Goal: Task Accomplishment & Management: Use online tool/utility

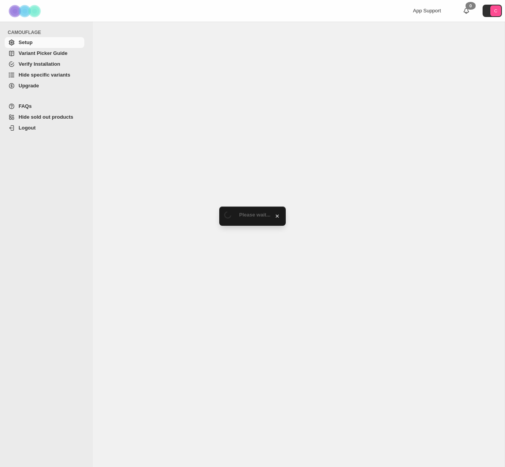
select select "******"
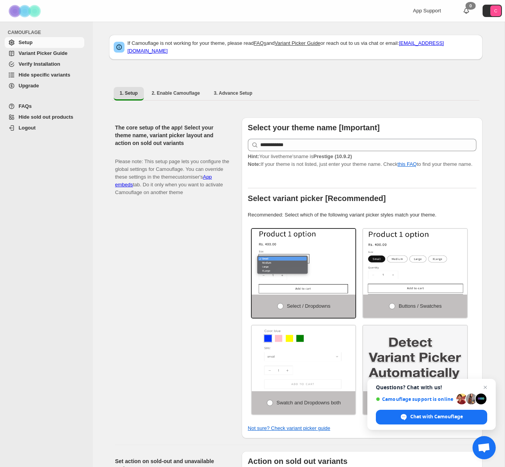
click at [46, 74] on span "Hide specific variants" at bounding box center [45, 75] width 52 height 6
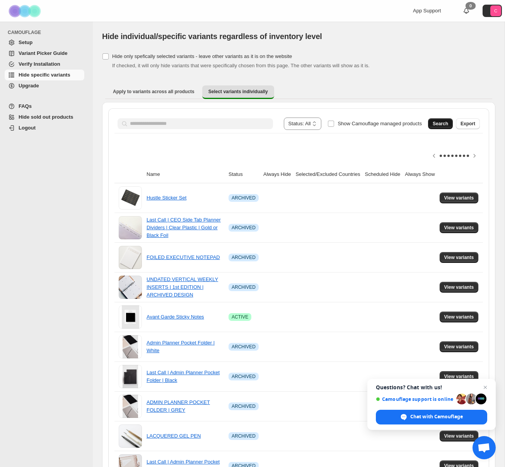
click at [440, 125] on span "Search" at bounding box center [440, 124] width 15 height 6
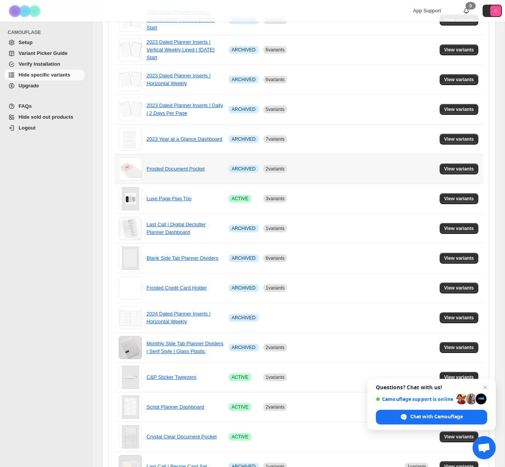
scroll to position [280, 0]
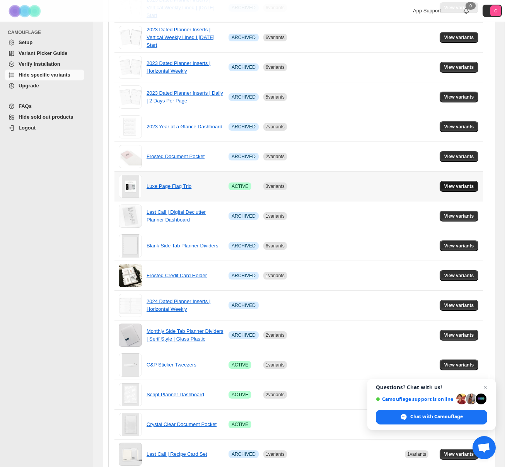
click at [452, 185] on span "View variants" at bounding box center [459, 186] width 30 height 6
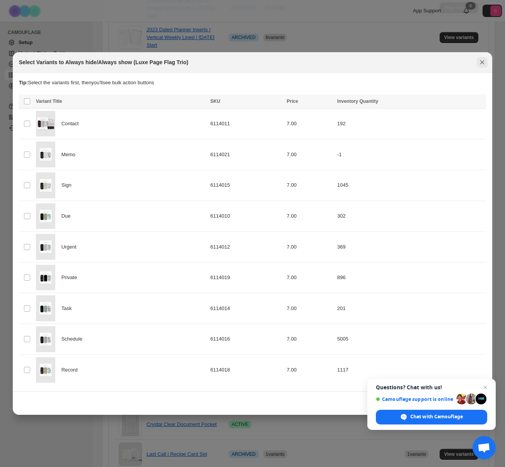
click at [479, 63] on icon "Close" at bounding box center [483, 62] width 8 height 8
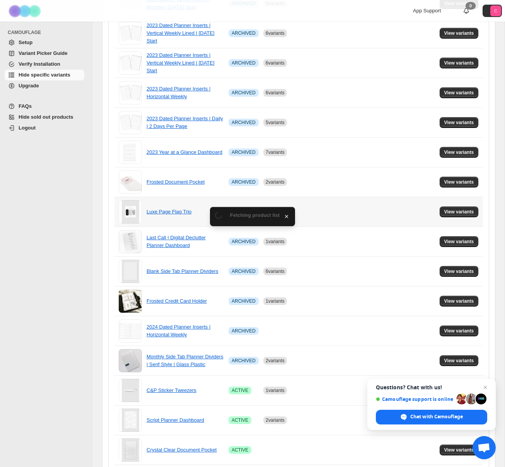
scroll to position [250, 0]
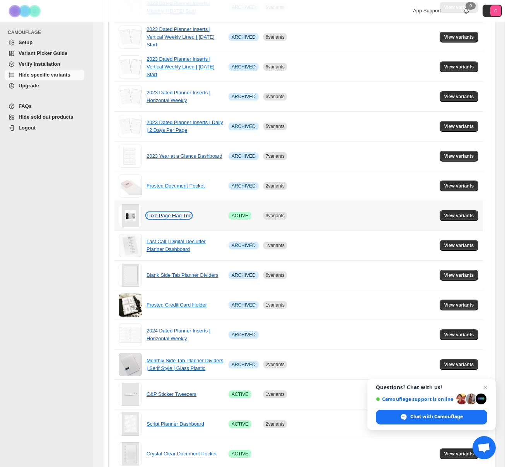
click at [169, 217] on link "Luxe Page Flag Trio" at bounding box center [169, 216] width 45 height 6
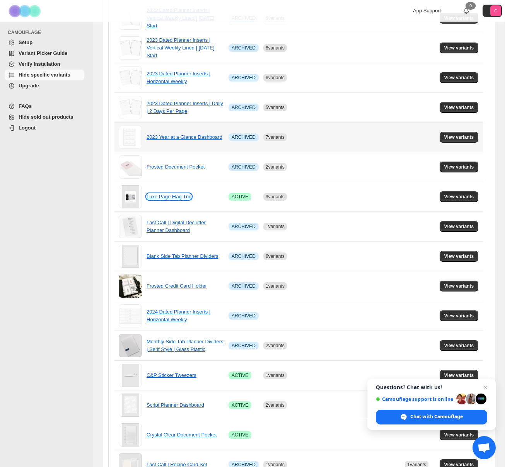
scroll to position [271, 0]
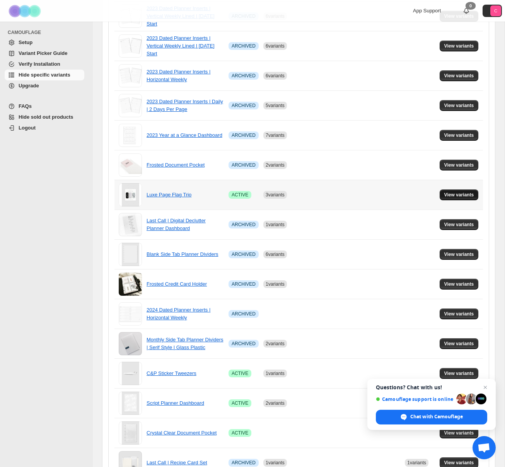
click at [470, 196] on span "View variants" at bounding box center [459, 195] width 30 height 6
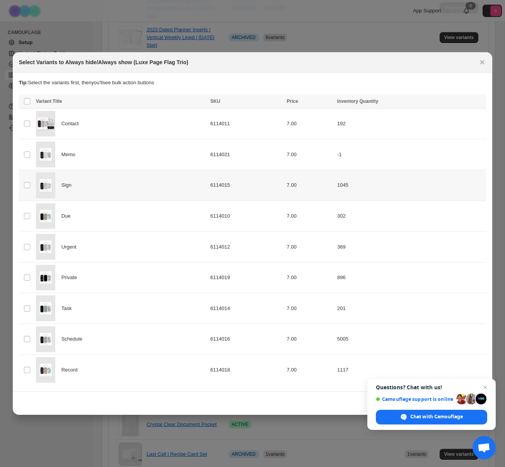
scroll to position [0, 0]
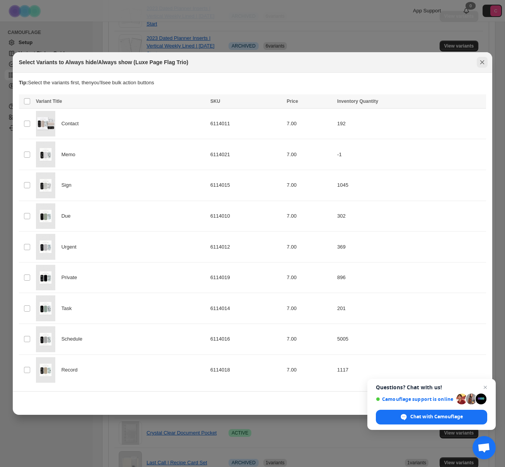
click at [484, 61] on icon "Close" at bounding box center [483, 62] width 8 height 8
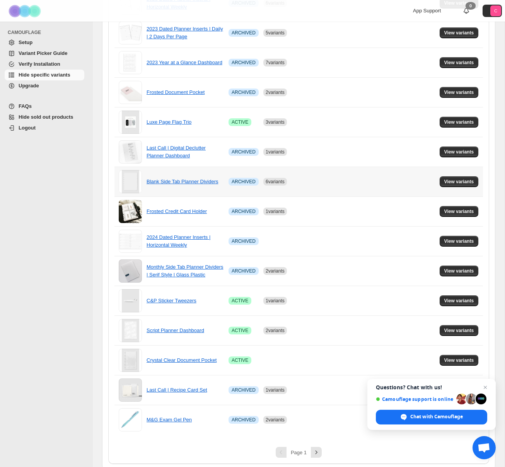
scroll to position [347, 0]
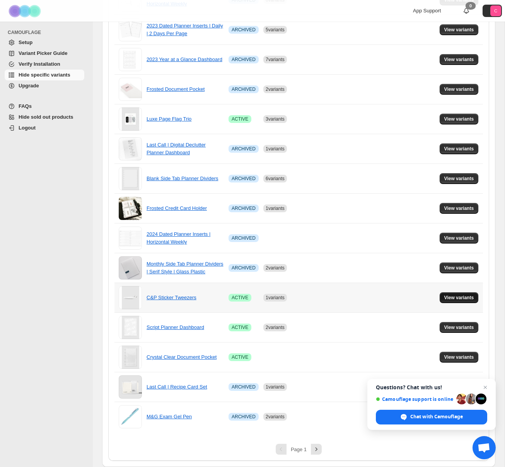
click at [459, 295] on span "View variants" at bounding box center [459, 298] width 30 height 6
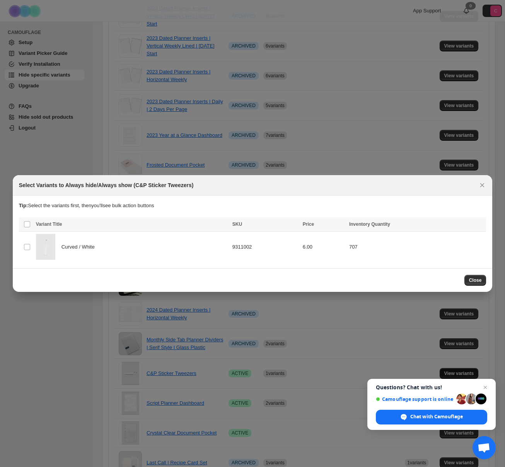
scroll to position [0, 0]
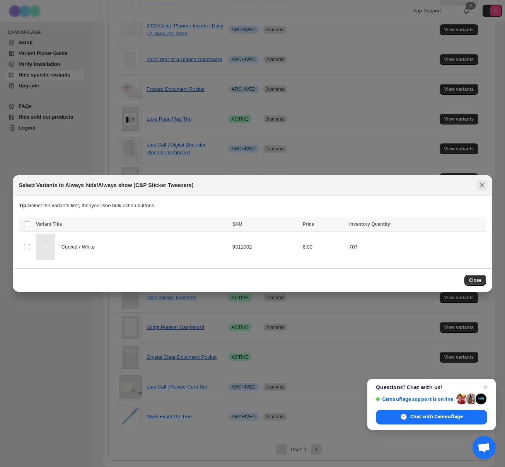
click at [487, 184] on button "Close" at bounding box center [482, 185] width 11 height 11
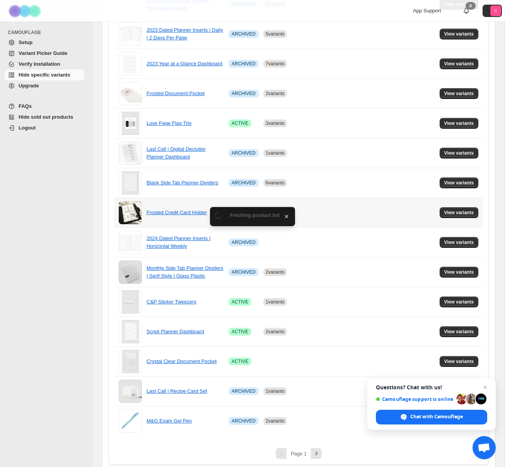
scroll to position [347, 0]
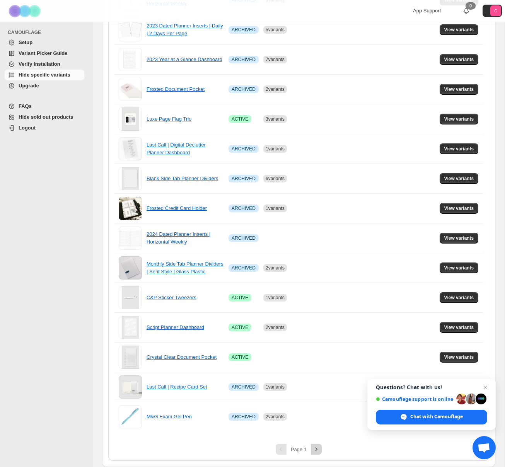
click at [318, 446] on icon "Next" at bounding box center [317, 450] width 8 height 8
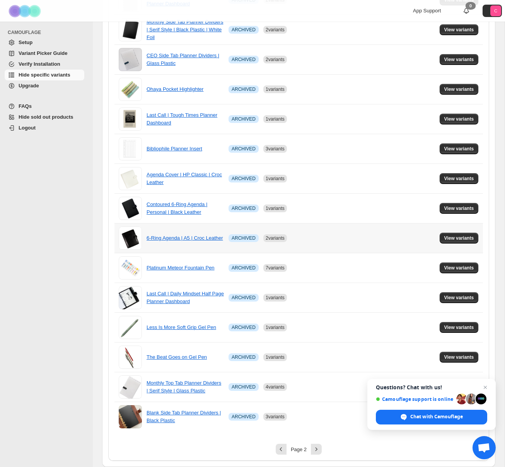
scroll to position [0, 0]
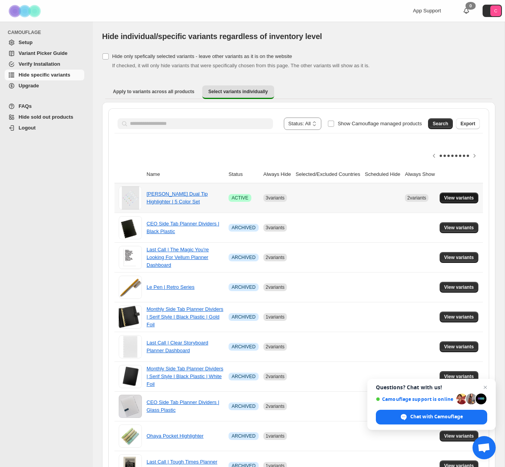
click at [451, 196] on span "View variants" at bounding box center [459, 198] width 30 height 6
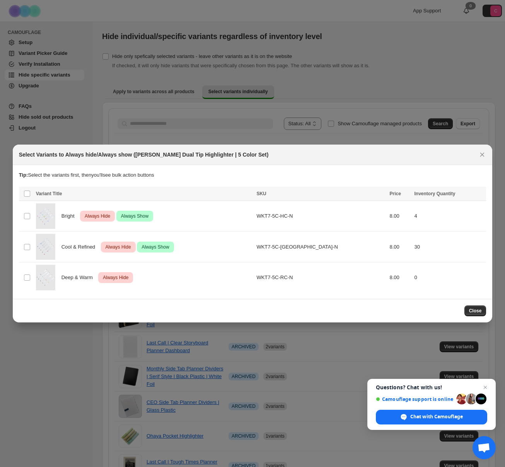
drag, startPoint x: 138, startPoint y: 156, endPoint x: 265, endPoint y: 157, distance: 126.9
click at [265, 157] on h2 "Select Variants to Always hide/Always show (Zebra Mildliner Dual Tip Highlighte…" at bounding box center [144, 155] width 250 height 8
copy h2 "Zebra Mildliner Dual Tip Highlighter | 5 Color Set"
click at [101, 214] on span "Always Hide" at bounding box center [97, 216] width 29 height 9
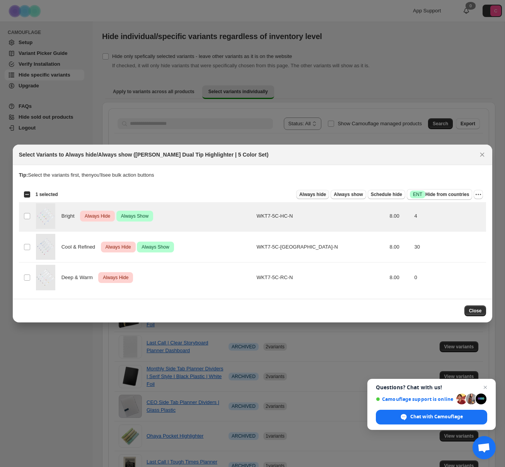
click at [310, 193] on span "Always hide" at bounding box center [312, 194] width 27 height 6
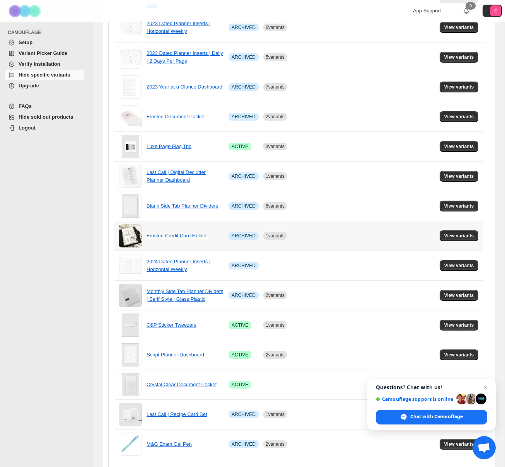
scroll to position [347, 0]
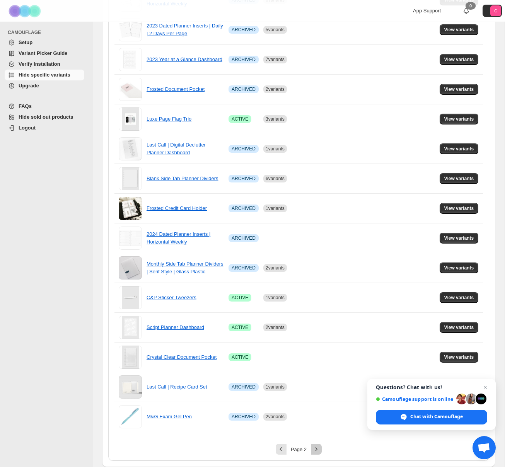
click at [318, 450] on icon "Next" at bounding box center [317, 450] width 8 height 8
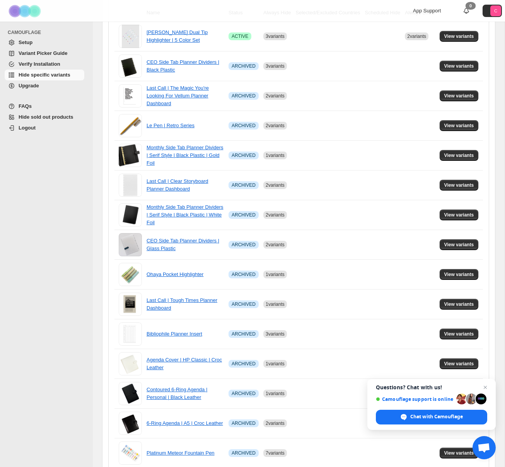
scroll to position [0, 0]
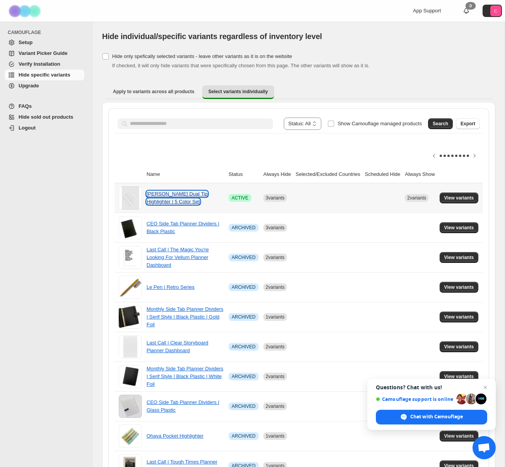
click at [183, 196] on link "Zebra Mildliner Dual Tip Highlighter | 5 Color Set" at bounding box center [177, 198] width 61 height 14
click at [455, 199] on span "View variants" at bounding box center [459, 198] width 30 height 6
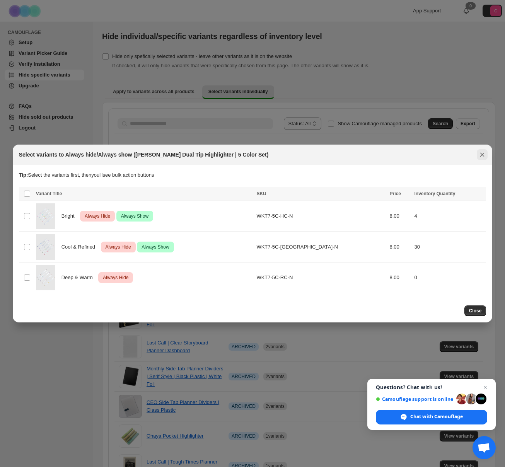
click at [482, 152] on icon "Close" at bounding box center [483, 155] width 8 height 8
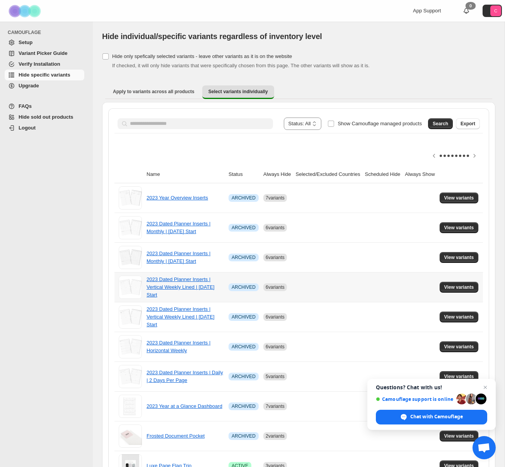
scroll to position [347, 0]
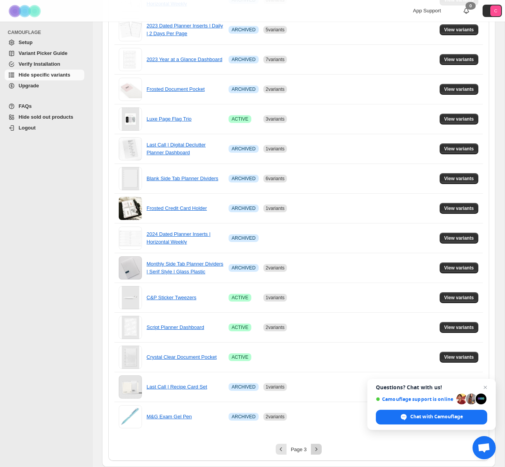
click at [313, 453] on icon "Next" at bounding box center [317, 450] width 8 height 8
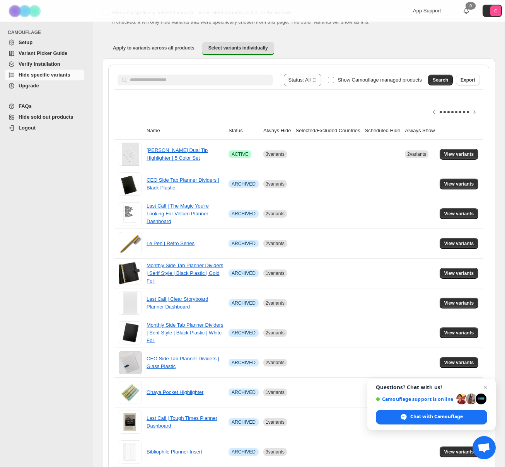
scroll to position [0, 0]
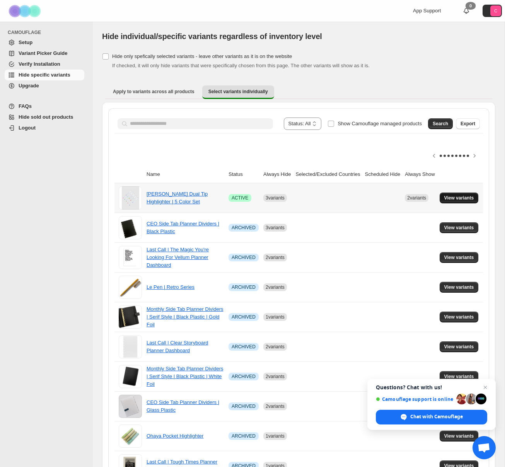
click at [463, 200] on span "View variants" at bounding box center [459, 198] width 30 height 6
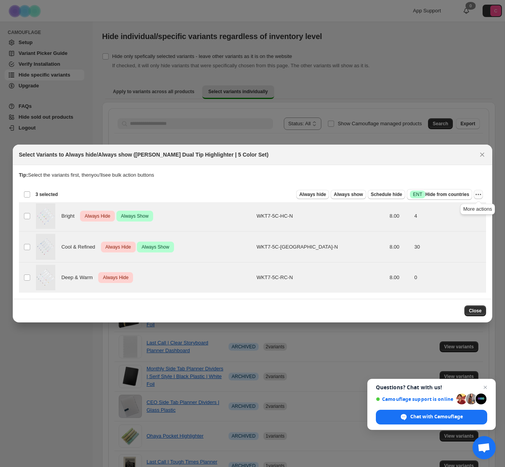
click at [476, 195] on icon "More actions" at bounding box center [479, 195] width 8 height 8
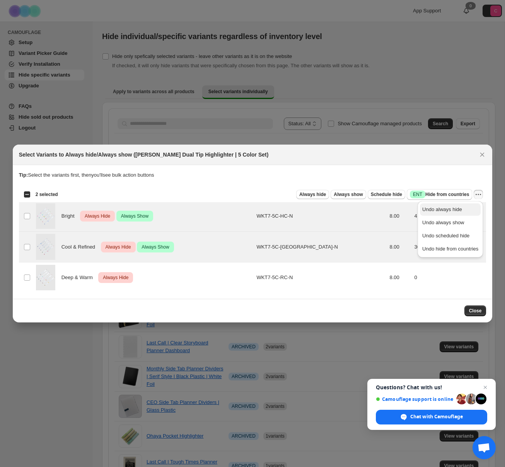
click at [463, 210] on span "Undo always hide" at bounding box center [450, 210] width 56 height 8
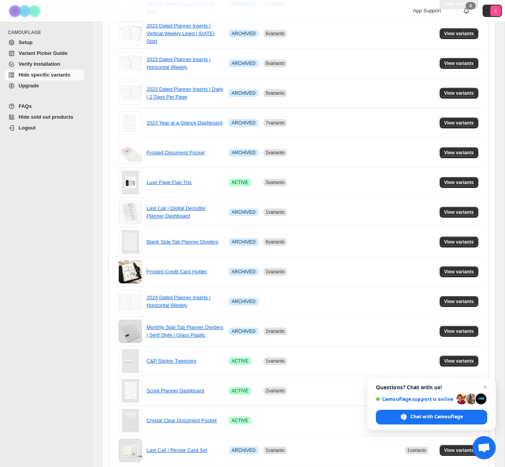
scroll to position [347, 0]
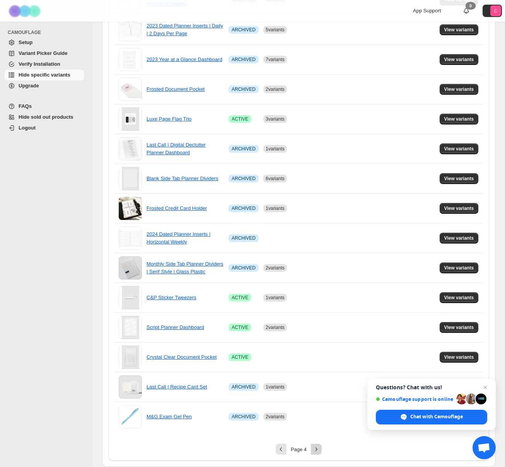
click at [314, 447] on icon "Next" at bounding box center [317, 450] width 8 height 8
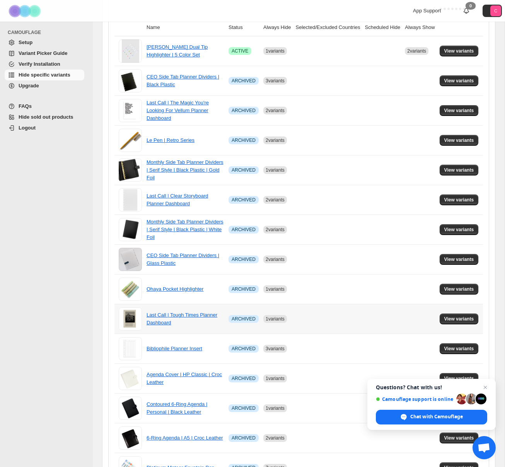
scroll to position [0, 0]
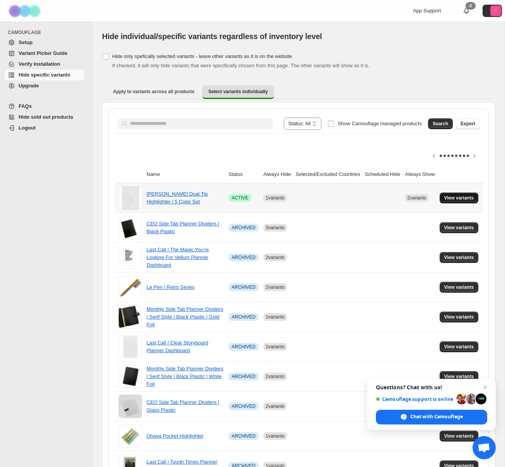
click at [469, 200] on span "View variants" at bounding box center [459, 198] width 30 height 6
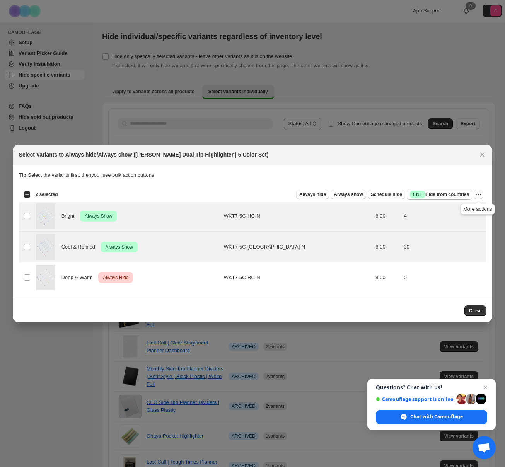
click at [479, 196] on icon "More actions" at bounding box center [479, 195] width 8 height 8
click at [466, 220] on span "Undo always show" at bounding box center [450, 223] width 56 height 8
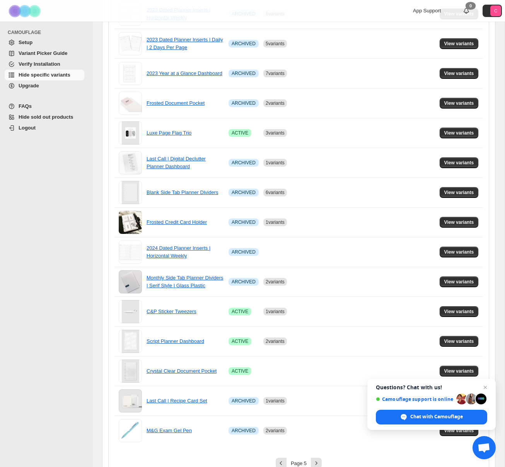
scroll to position [347, 0]
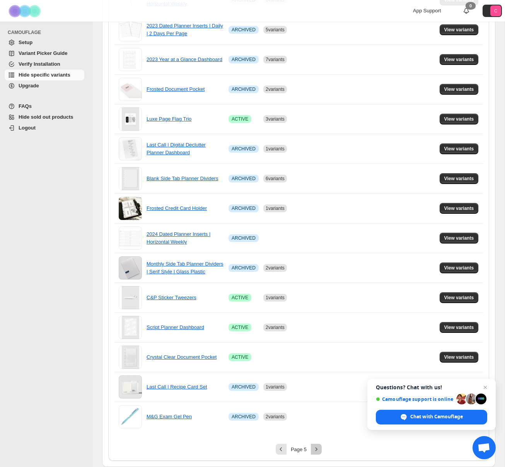
click at [318, 450] on icon "Next" at bounding box center [317, 450] width 8 height 8
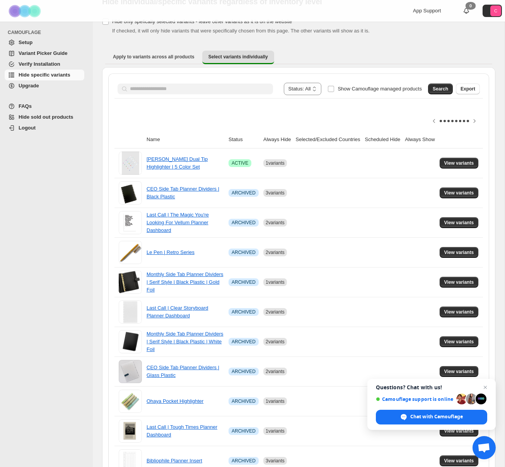
scroll to position [0, 0]
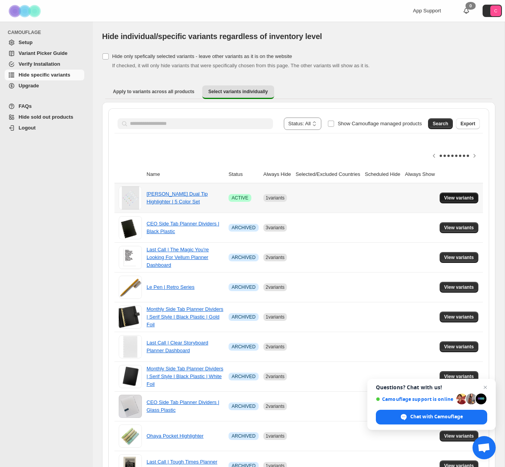
click at [454, 200] on span "View variants" at bounding box center [459, 198] width 30 height 6
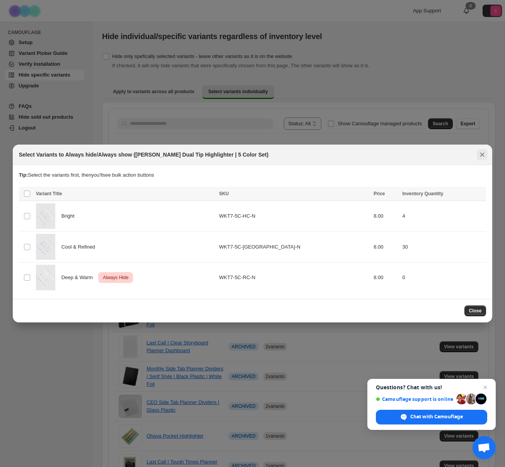
click at [481, 154] on icon "Close" at bounding box center [483, 155] width 8 height 8
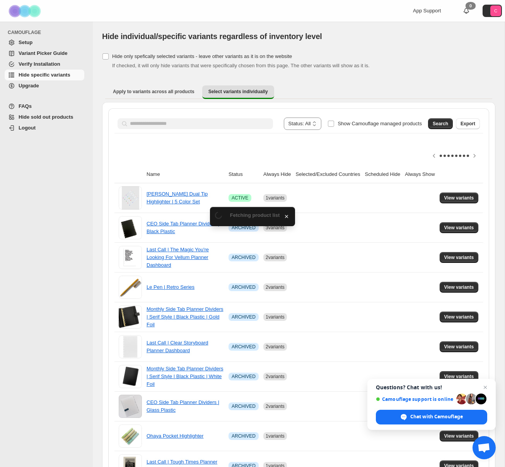
click at [446, 48] on div "[object Object]. This page is ready Hide individual/specific variants regardles…" at bounding box center [298, 36] width 393 height 29
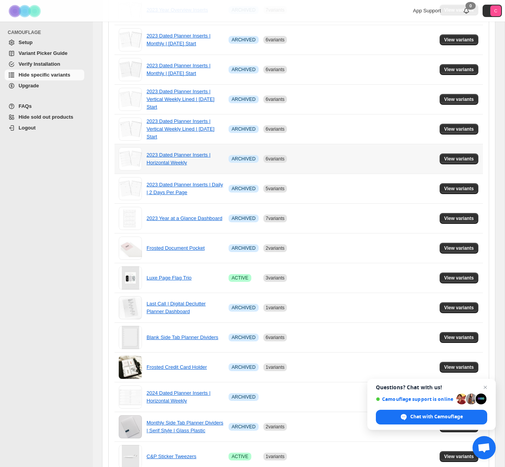
scroll to position [347, 0]
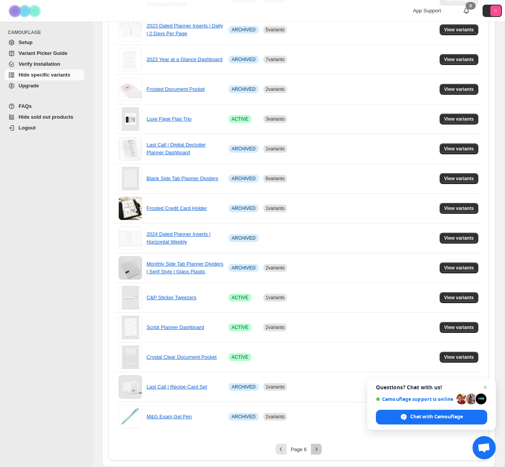
click at [315, 451] on icon "Next" at bounding box center [317, 450] width 8 height 8
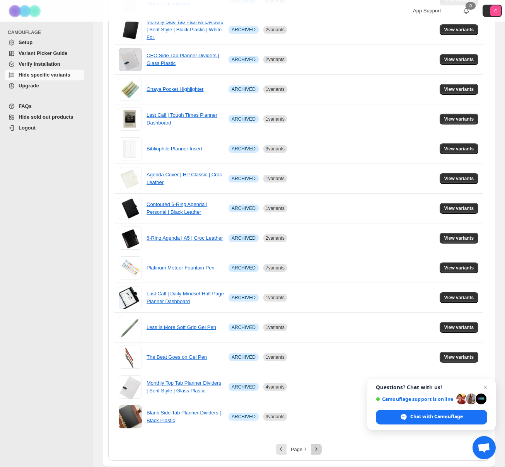
click at [316, 447] on icon "Next" at bounding box center [317, 450] width 8 height 8
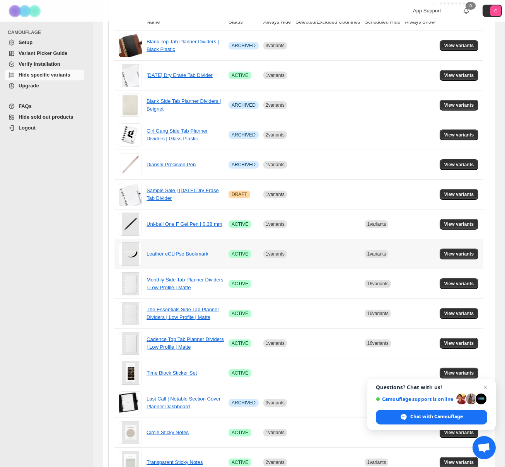
scroll to position [151, 0]
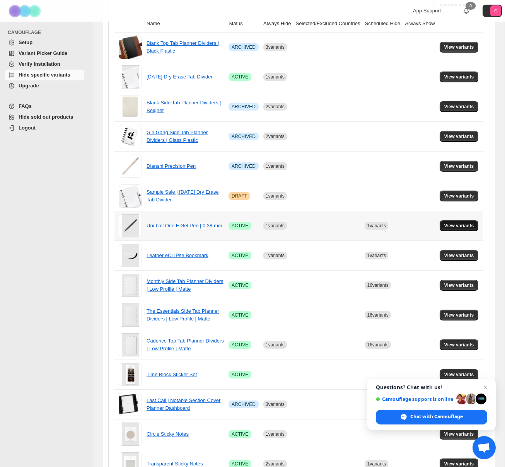
click at [467, 226] on span "View variants" at bounding box center [459, 226] width 30 height 6
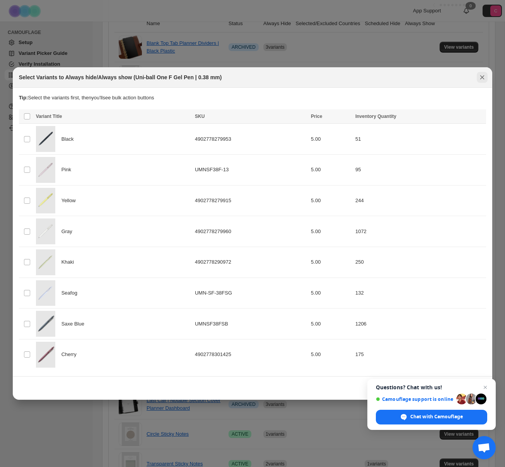
click at [485, 77] on icon "Close" at bounding box center [483, 77] width 8 height 8
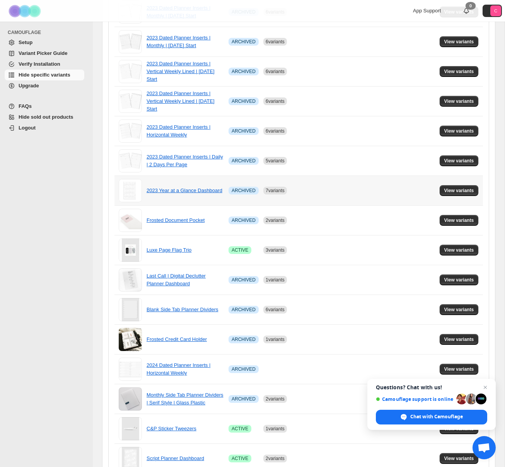
scroll to position [347, 0]
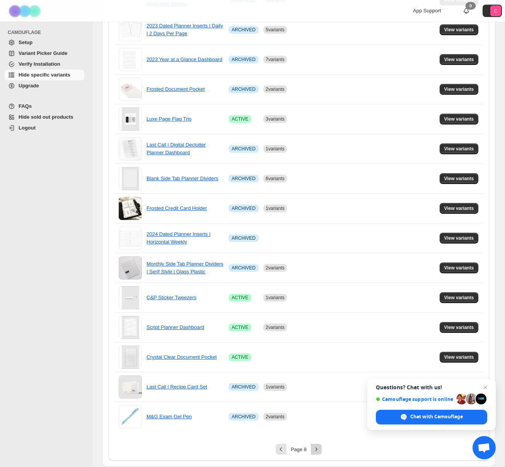
click at [316, 449] on icon "Next" at bounding box center [317, 450] width 8 height 8
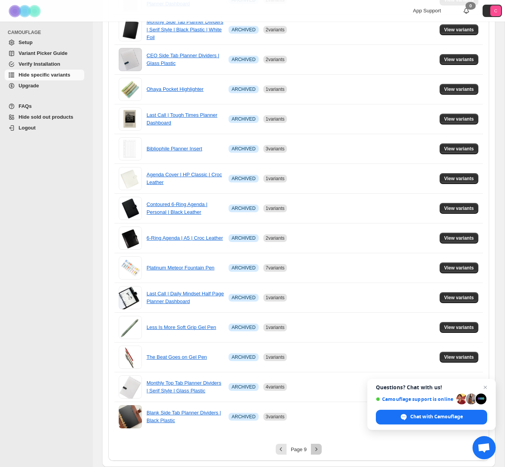
click at [317, 449] on icon "Next" at bounding box center [317, 450] width 8 height 8
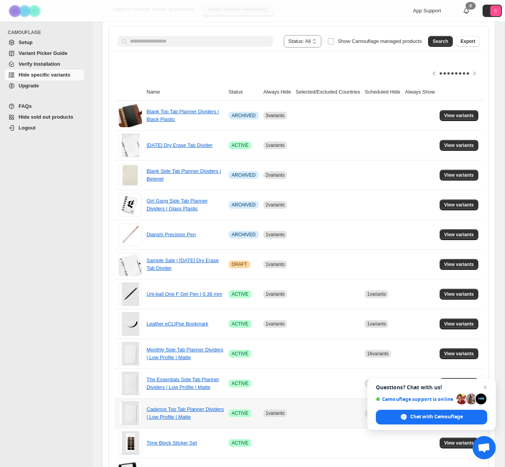
scroll to position [82, 0]
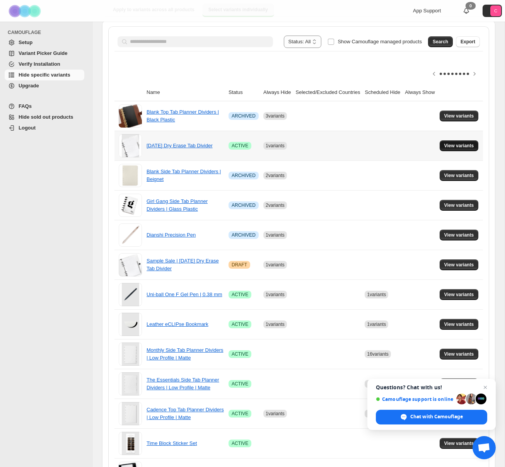
click at [449, 143] on span "View variants" at bounding box center [459, 146] width 30 height 6
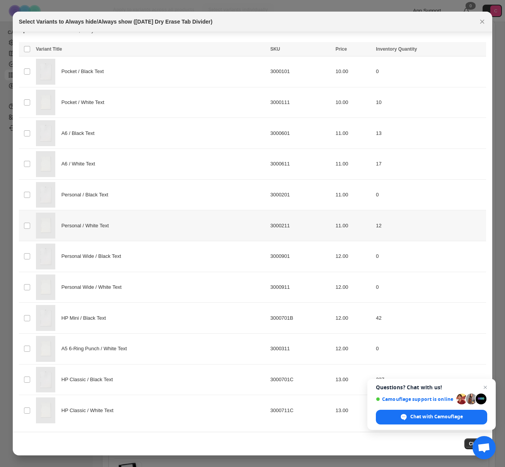
scroll to position [0, 0]
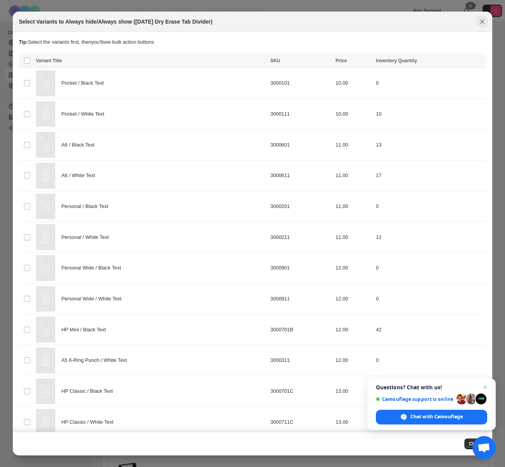
click at [478, 20] on button "Close" at bounding box center [482, 21] width 11 height 11
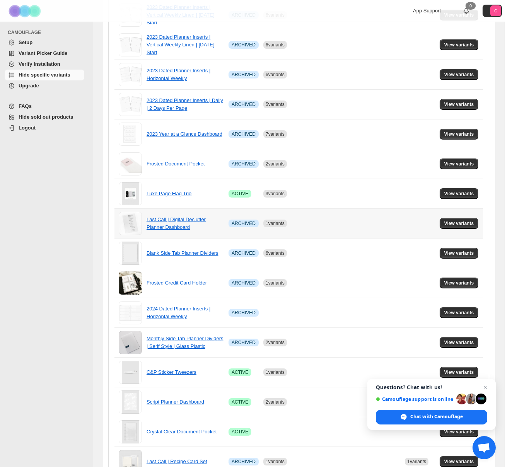
scroll to position [347, 0]
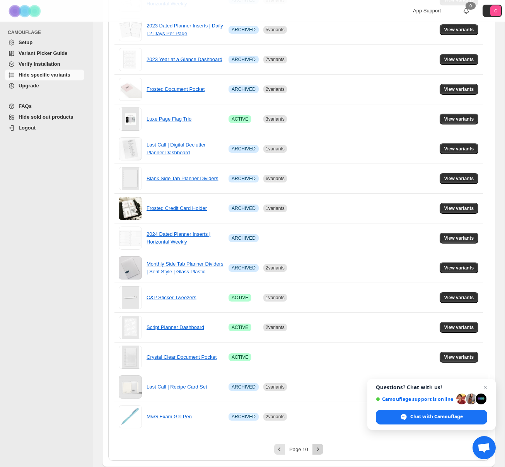
click at [317, 448] on icon "Next" at bounding box center [318, 450] width 8 height 8
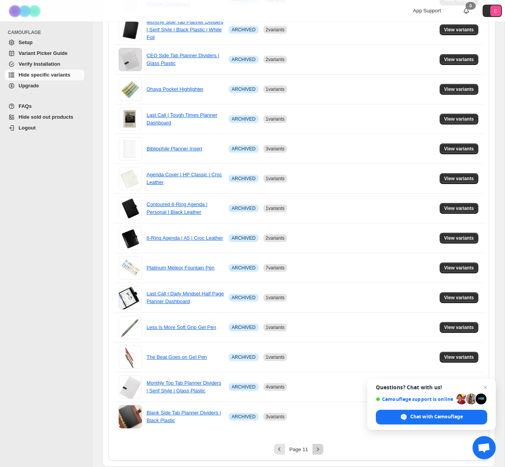
click at [319, 449] on icon "Next" at bounding box center [318, 450] width 8 height 8
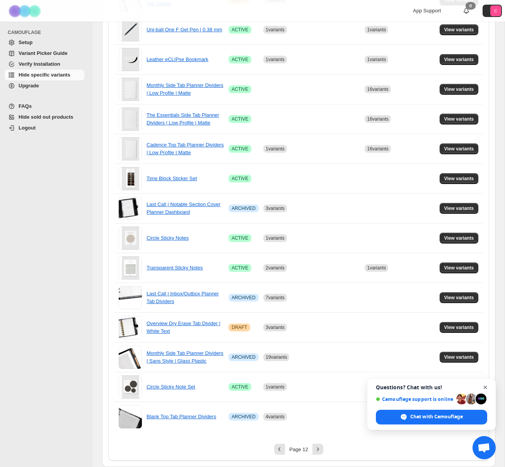
click at [484, 387] on span "Close chat" at bounding box center [486, 388] width 10 height 10
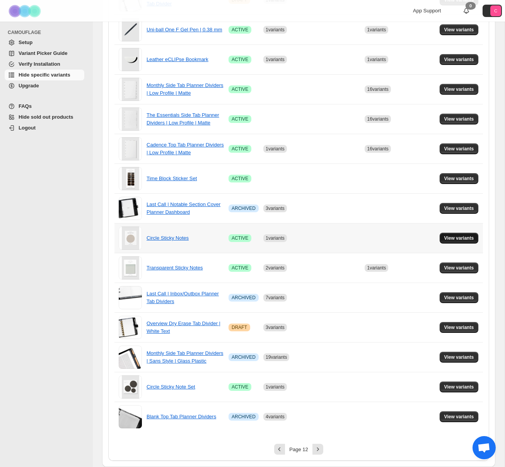
click at [452, 241] on span "View variants" at bounding box center [459, 238] width 30 height 6
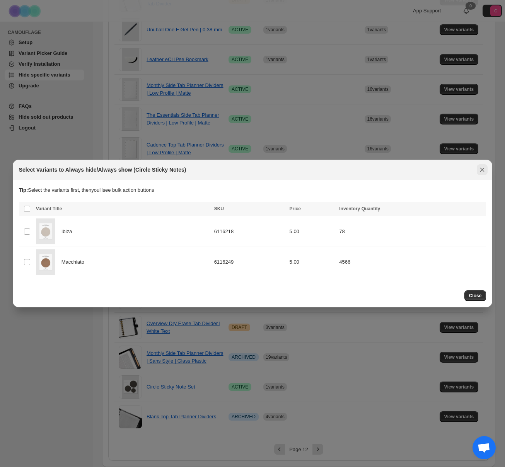
click at [484, 169] on icon "Close" at bounding box center [483, 170] width 8 height 8
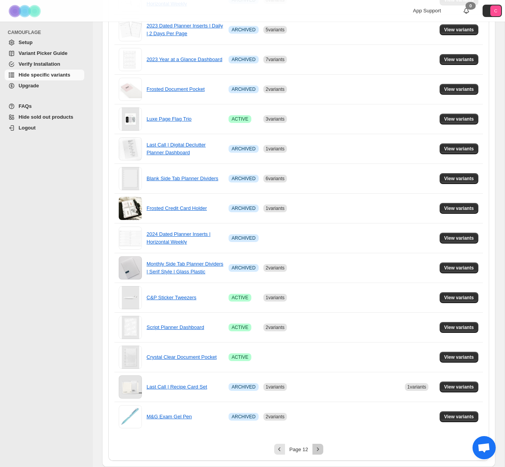
click at [321, 448] on icon "Next" at bounding box center [318, 450] width 8 height 8
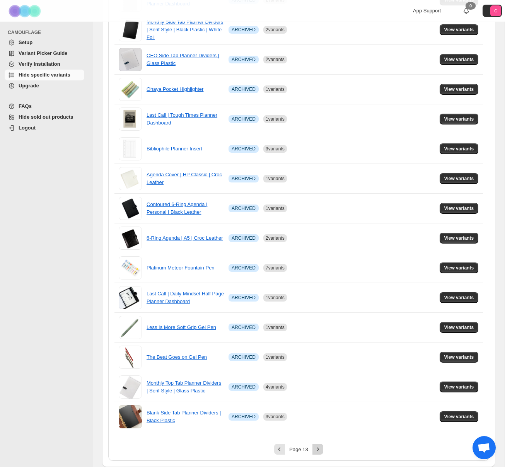
click at [321, 448] on icon "Next" at bounding box center [318, 450] width 8 height 8
click at [318, 449] on icon "Next" at bounding box center [318, 450] width 8 height 8
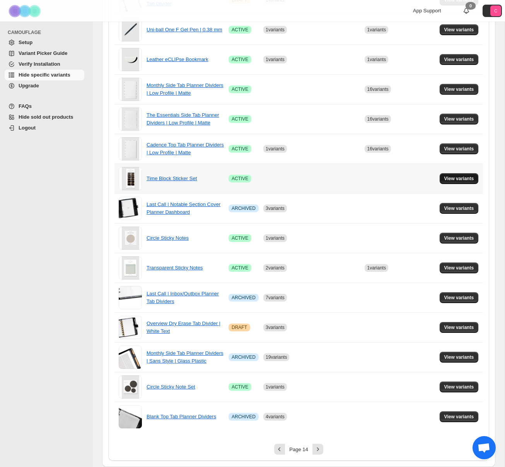
click at [453, 179] on span "View variants" at bounding box center [459, 179] width 30 height 6
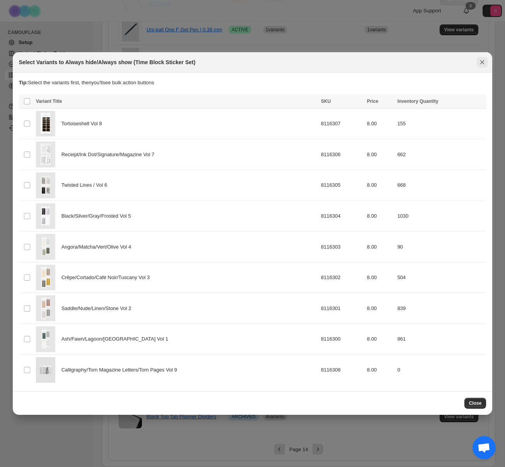
click at [483, 63] on icon "Close" at bounding box center [483, 62] width 8 height 8
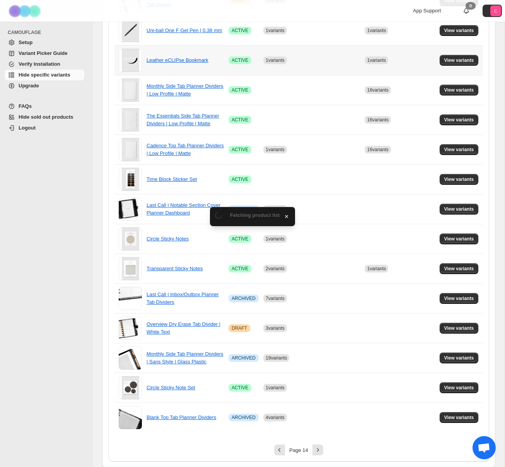
scroll to position [347, 0]
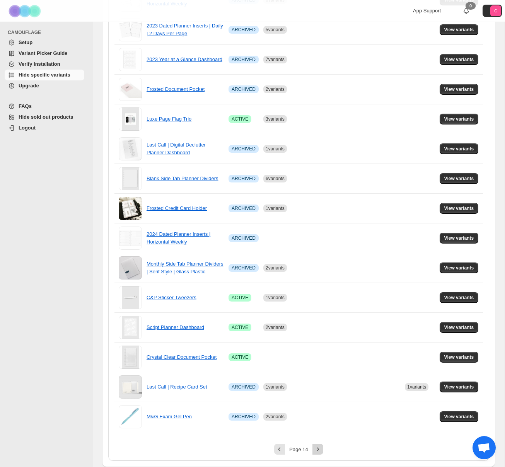
click at [315, 451] on icon "Next" at bounding box center [318, 450] width 8 height 8
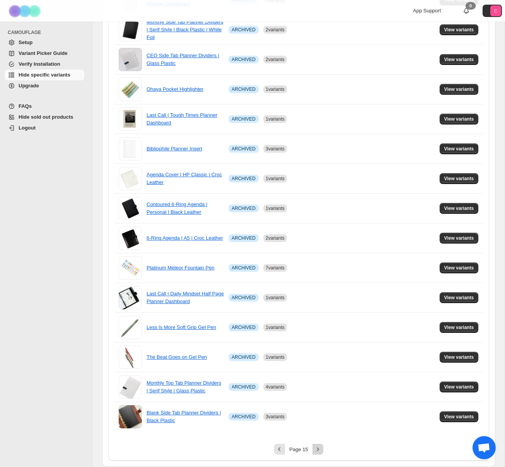
click at [315, 451] on icon "Next" at bounding box center [318, 450] width 8 height 8
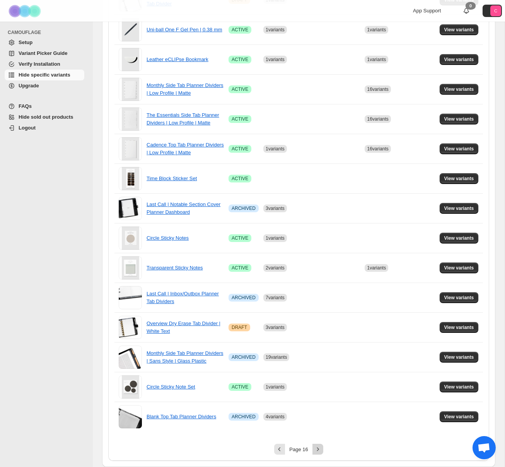
click at [315, 451] on icon "Next" at bounding box center [318, 450] width 8 height 8
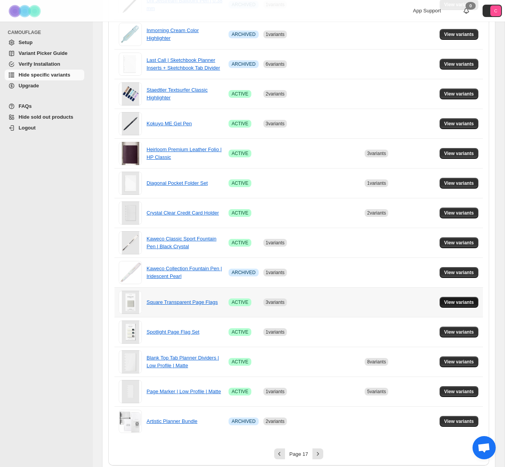
click at [457, 303] on span "View variants" at bounding box center [459, 302] width 30 height 6
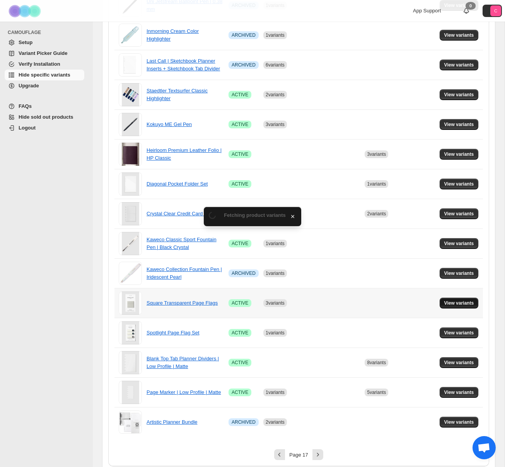
scroll to position [0, 0]
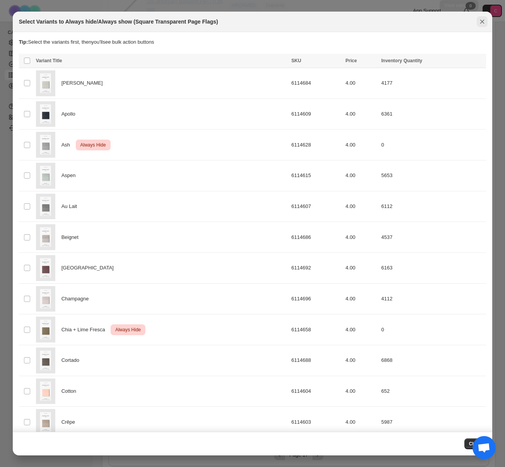
click at [483, 22] on icon "Close" at bounding box center [482, 22] width 4 height 4
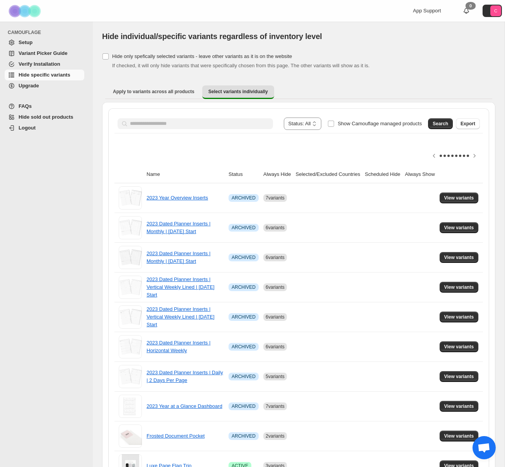
click at [34, 41] on span "Setup" at bounding box center [51, 43] width 64 height 8
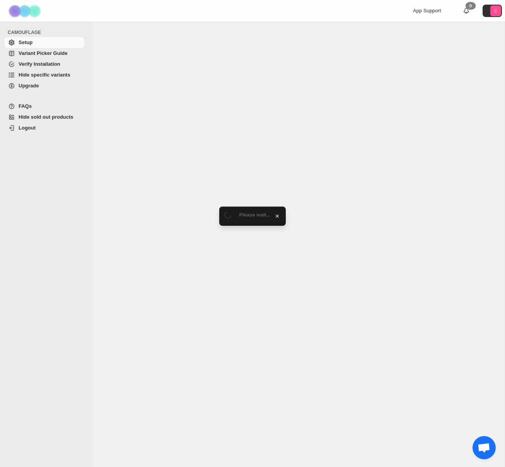
select select "******"
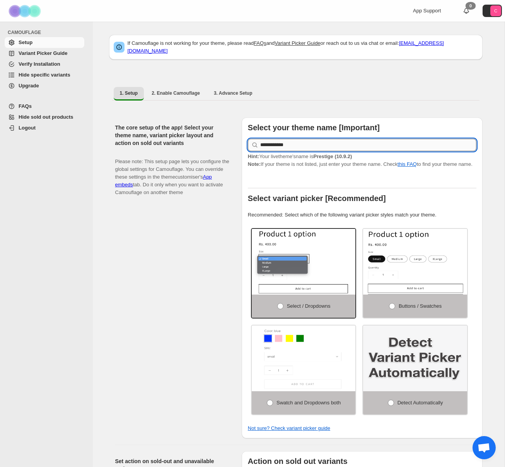
click at [314, 142] on input "**********" at bounding box center [368, 145] width 216 height 12
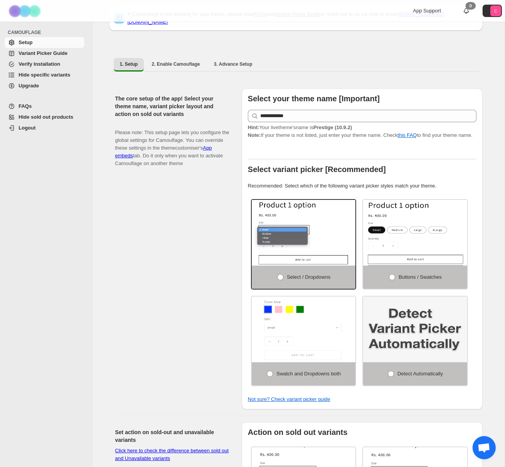
scroll to position [27, 0]
